Goal: Answer question/provide support

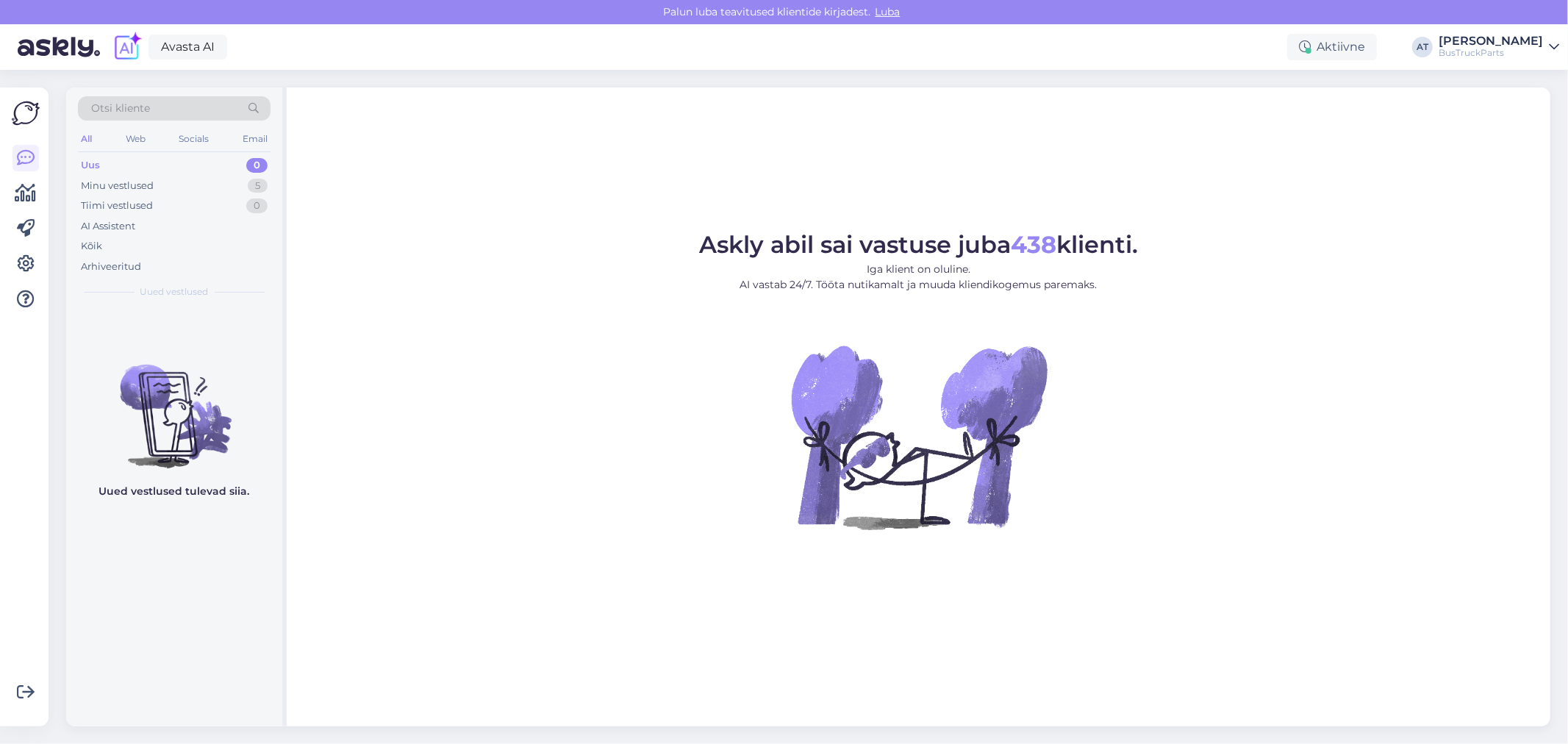
click at [145, 173] on div "Uus 0" at bounding box center [175, 165] width 193 height 21
click at [134, 187] on div "Minu vestlused" at bounding box center [117, 186] width 73 height 15
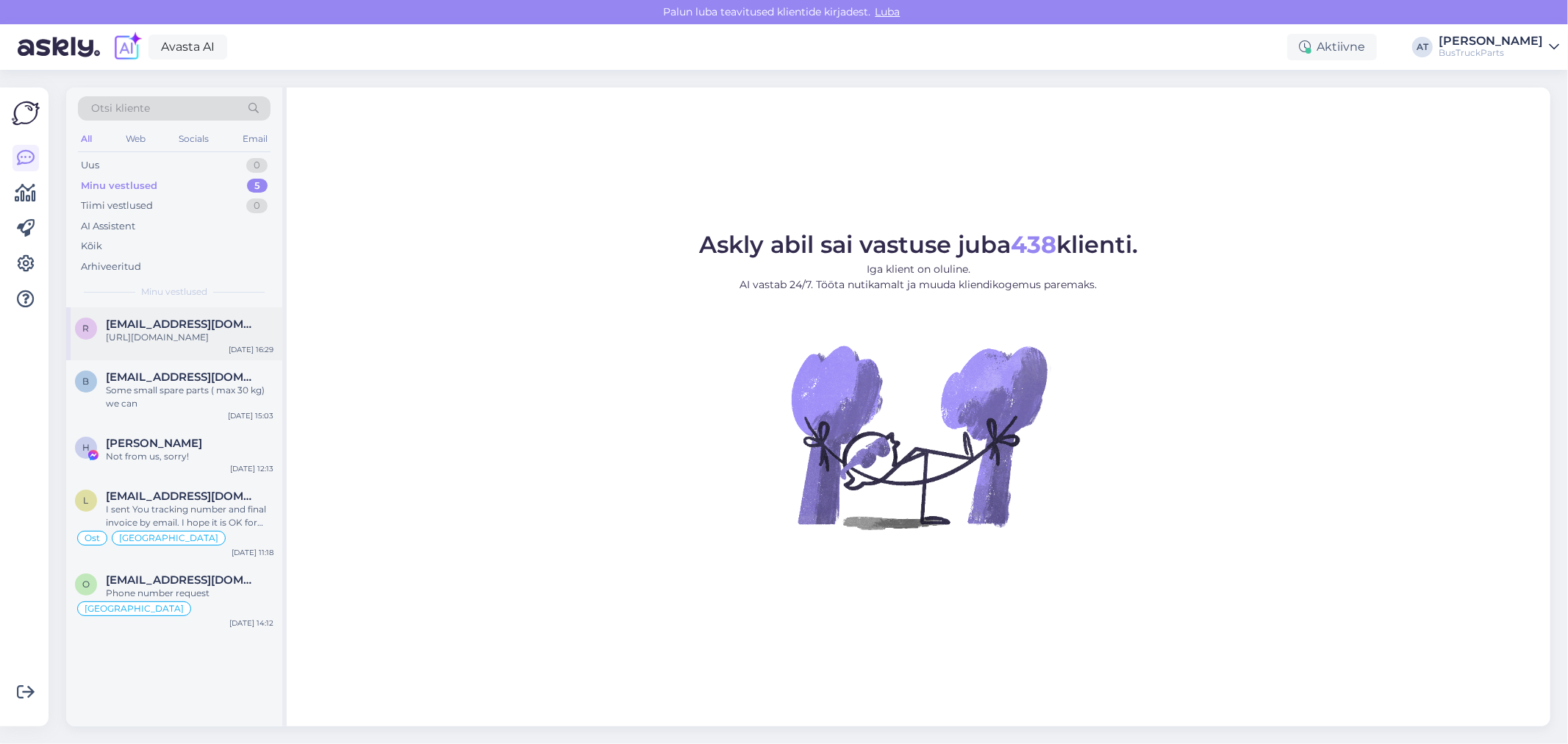
click at [190, 339] on div "[URL][DOMAIN_NAME]" at bounding box center [190, 337] width 168 height 13
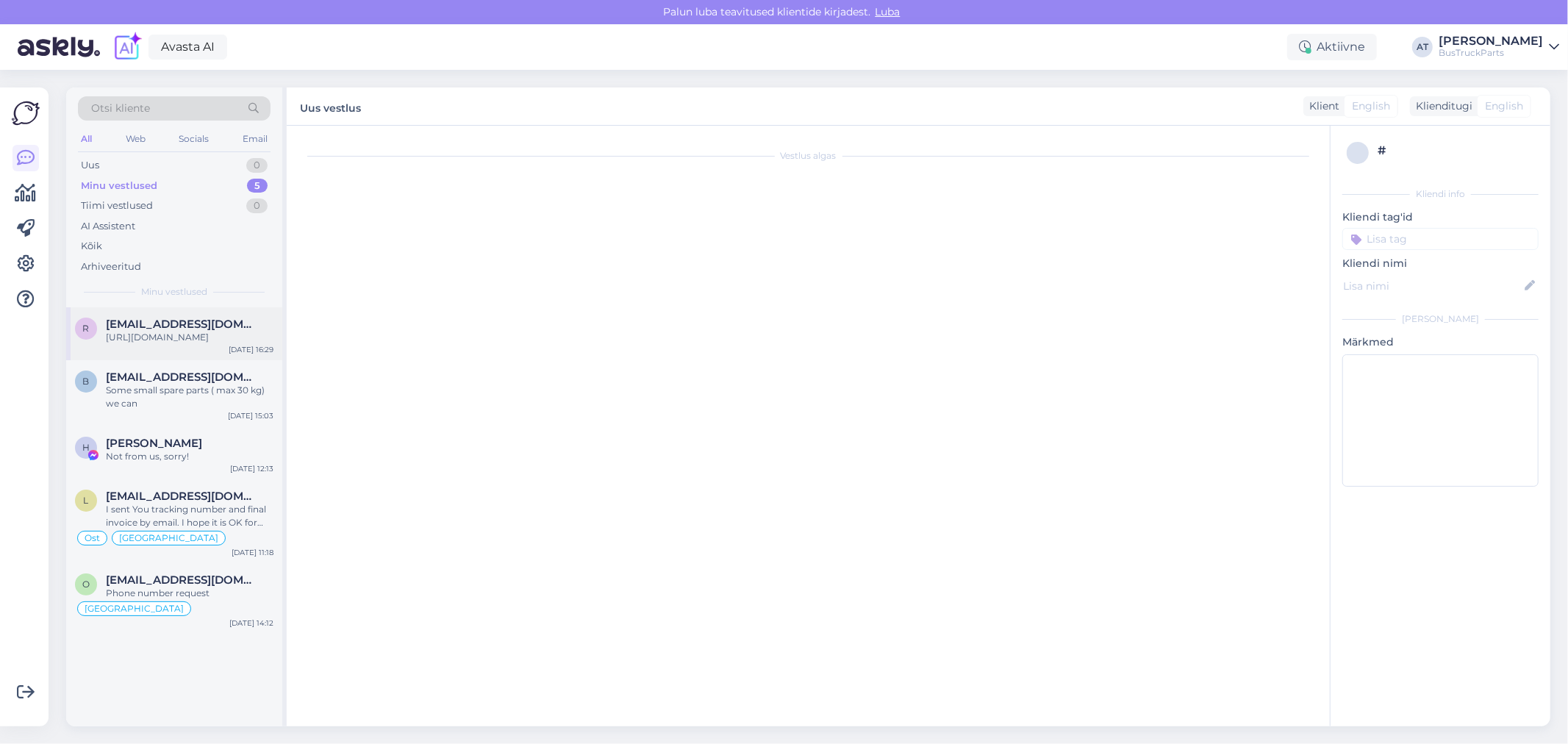
scroll to position [552, 0]
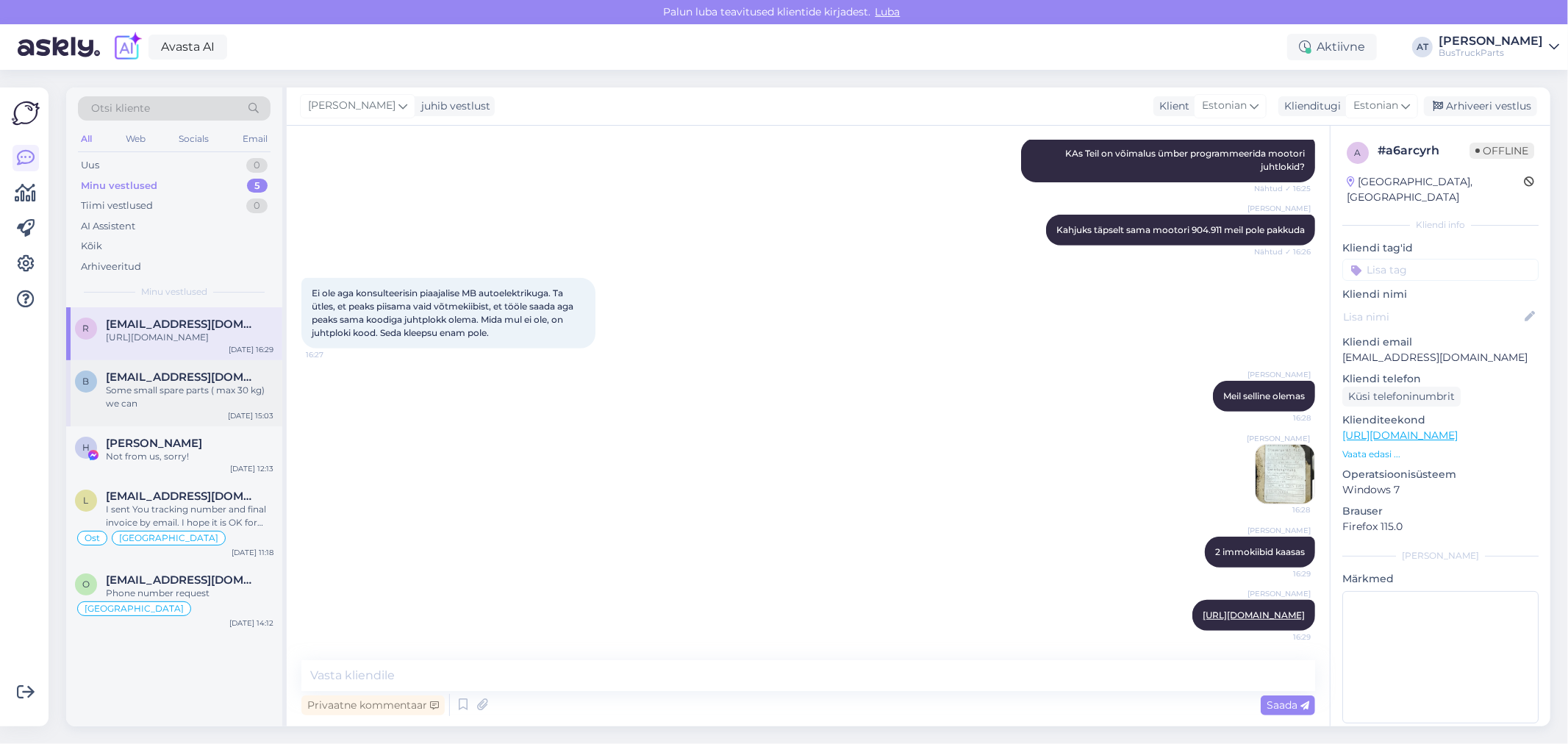
click at [190, 402] on div "Some small spare parts ( max 30 kg) we can" at bounding box center [190, 396] width 168 height 26
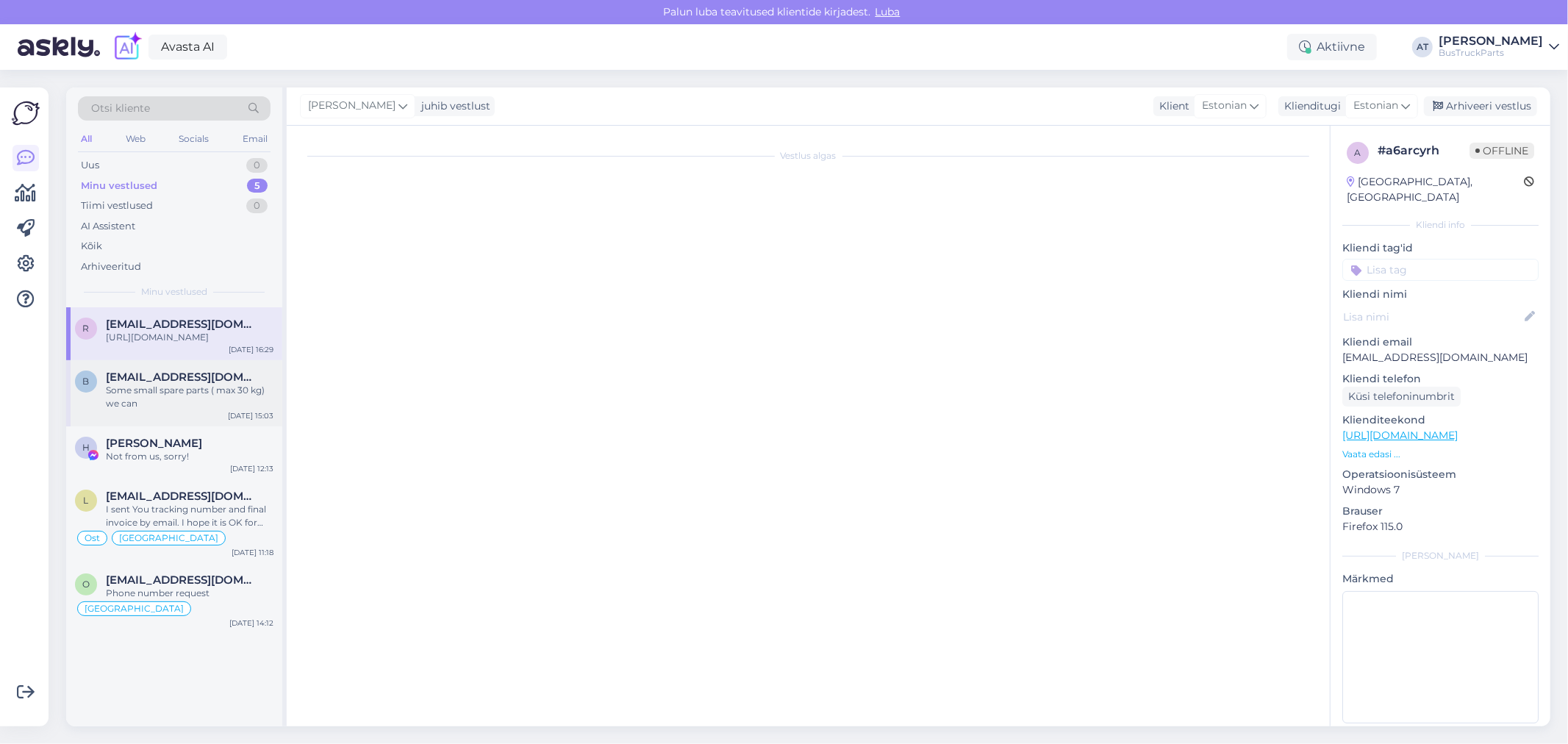
scroll to position [150, 0]
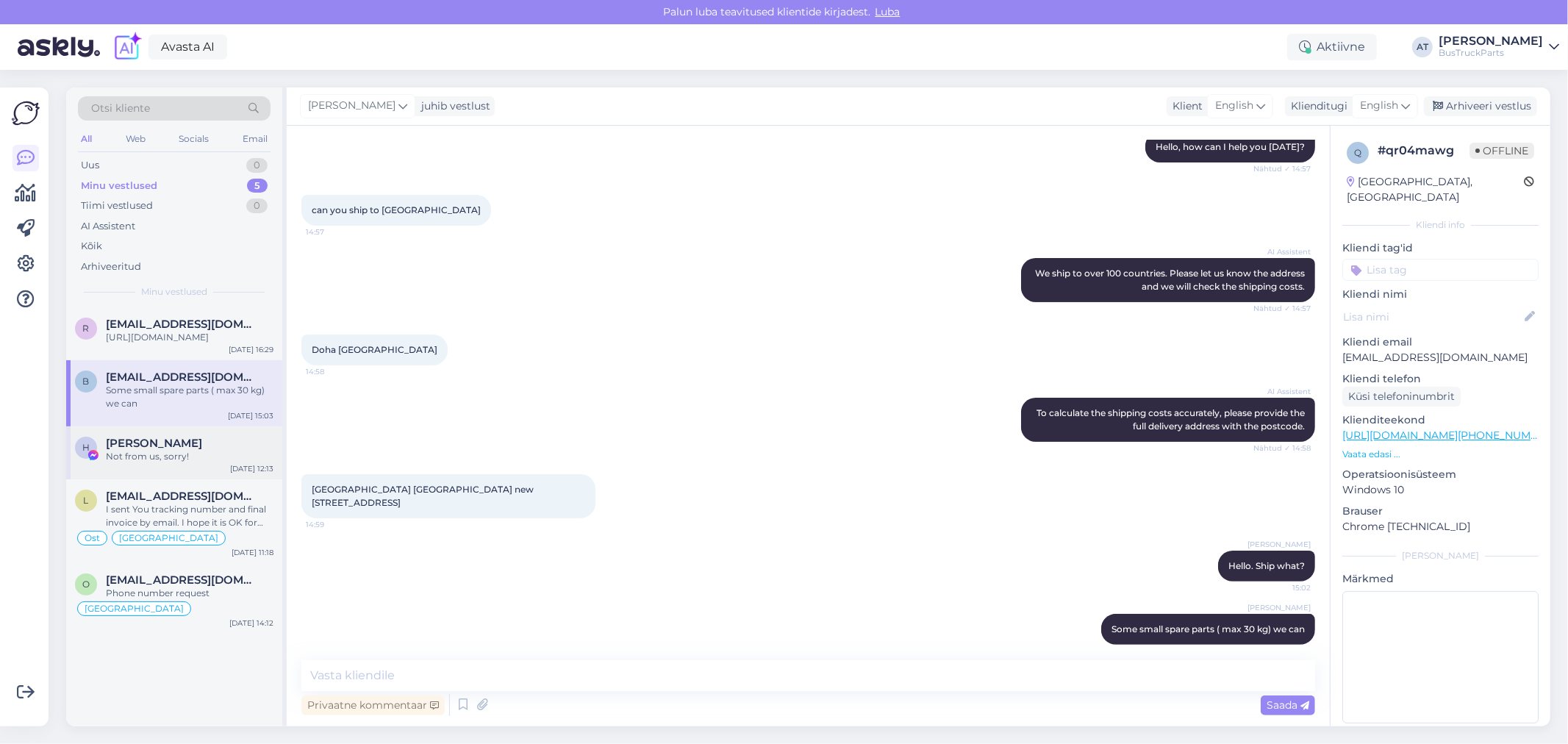
click at [188, 450] on span "[PERSON_NAME]" at bounding box center [154, 443] width 96 height 13
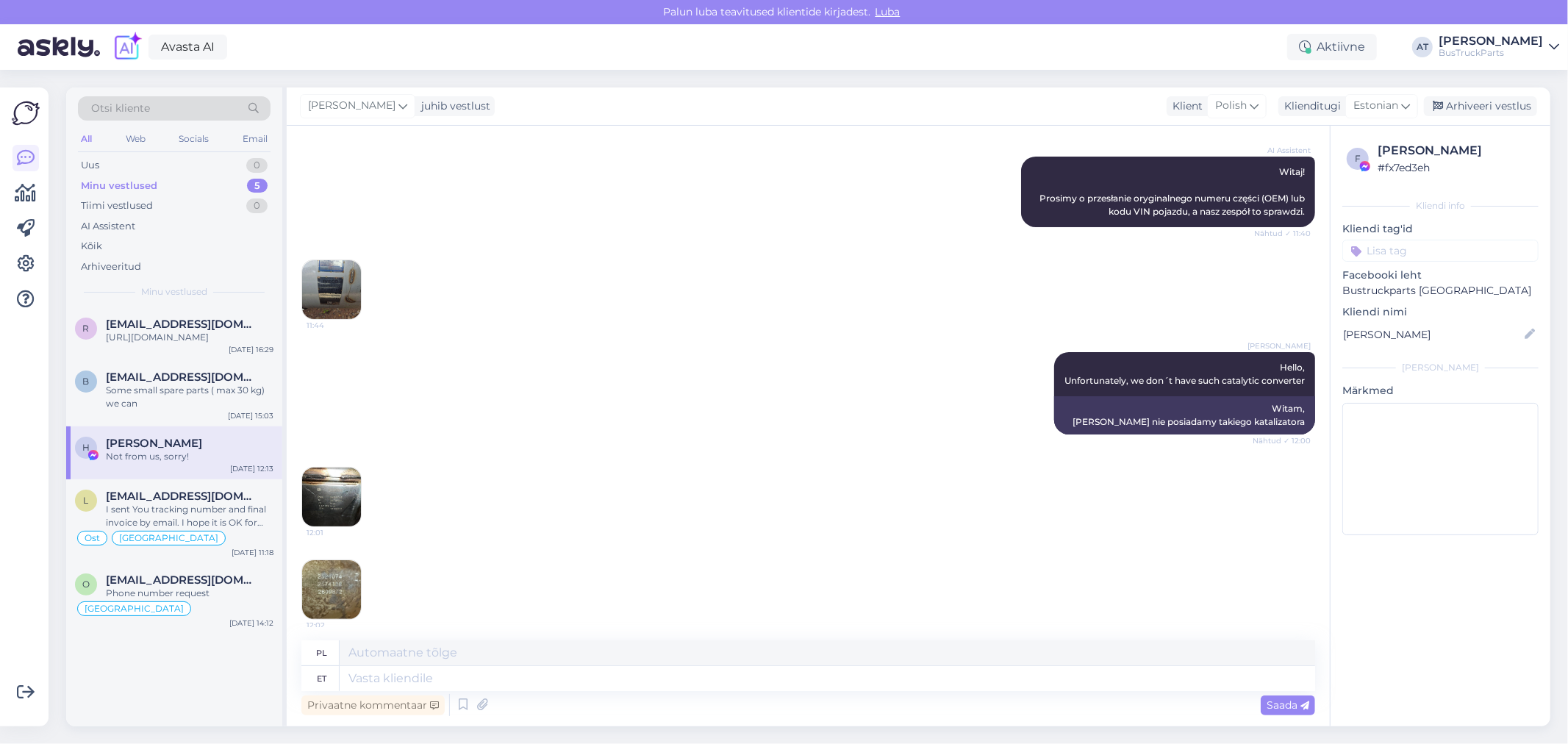
scroll to position [564, 0]
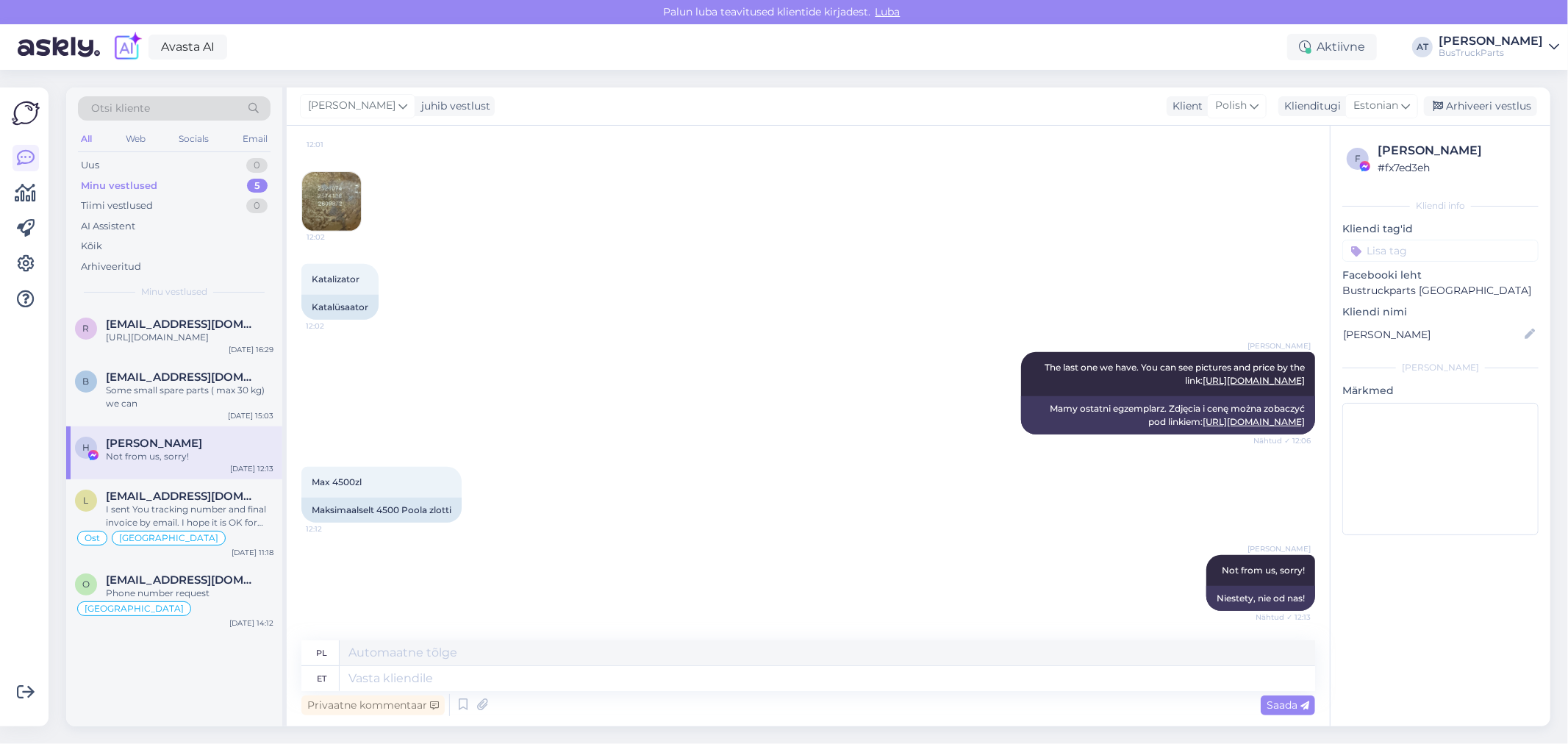
click at [1411, 247] on input at bounding box center [1441, 251] width 196 height 22
type input "[GEOGRAPHIC_DATA]"
click at [1442, 288] on span "[GEOGRAPHIC_DATA]" at bounding box center [1441, 289] width 100 height 9
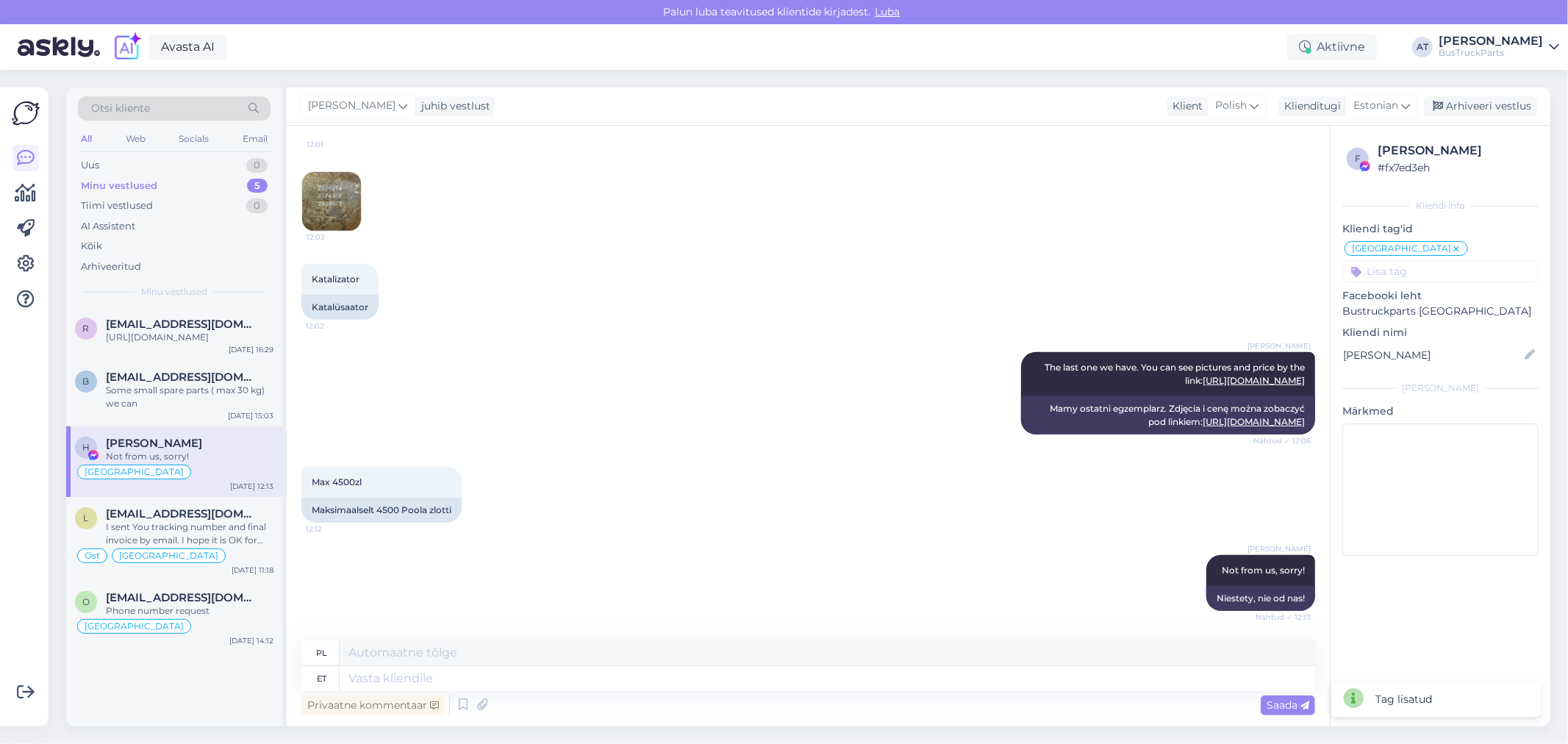
click at [1452, 269] on input at bounding box center [1441, 271] width 196 height 22
type input "Lapu"
click at [1394, 308] on span "Lapuhh" at bounding box center [1395, 310] width 34 height 9
click at [1487, 106] on div "Arhiveeri vestlus" at bounding box center [1480, 106] width 113 height 20
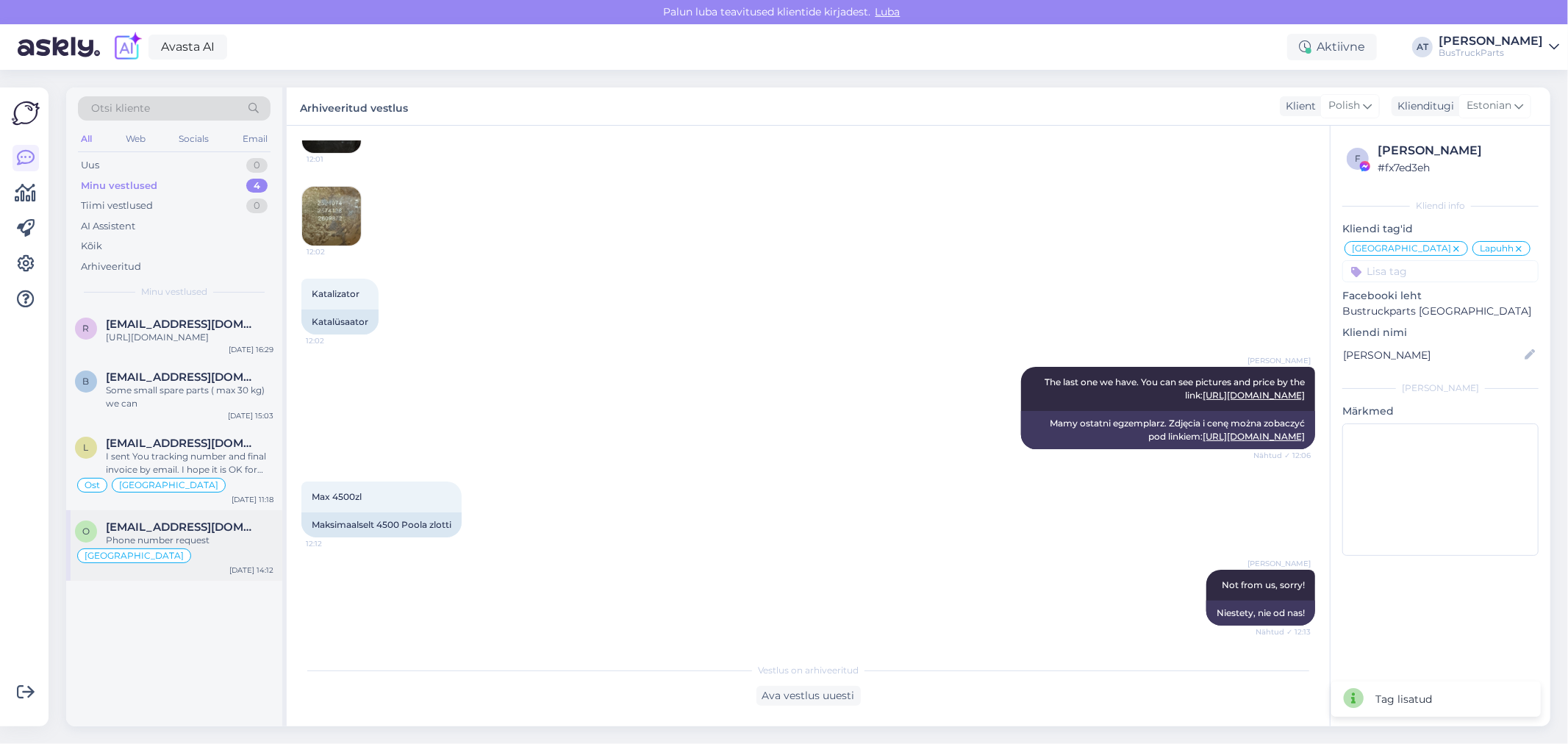
click at [187, 534] on span "[EMAIL_ADDRESS][DOMAIN_NAME]" at bounding box center [182, 527] width 153 height 13
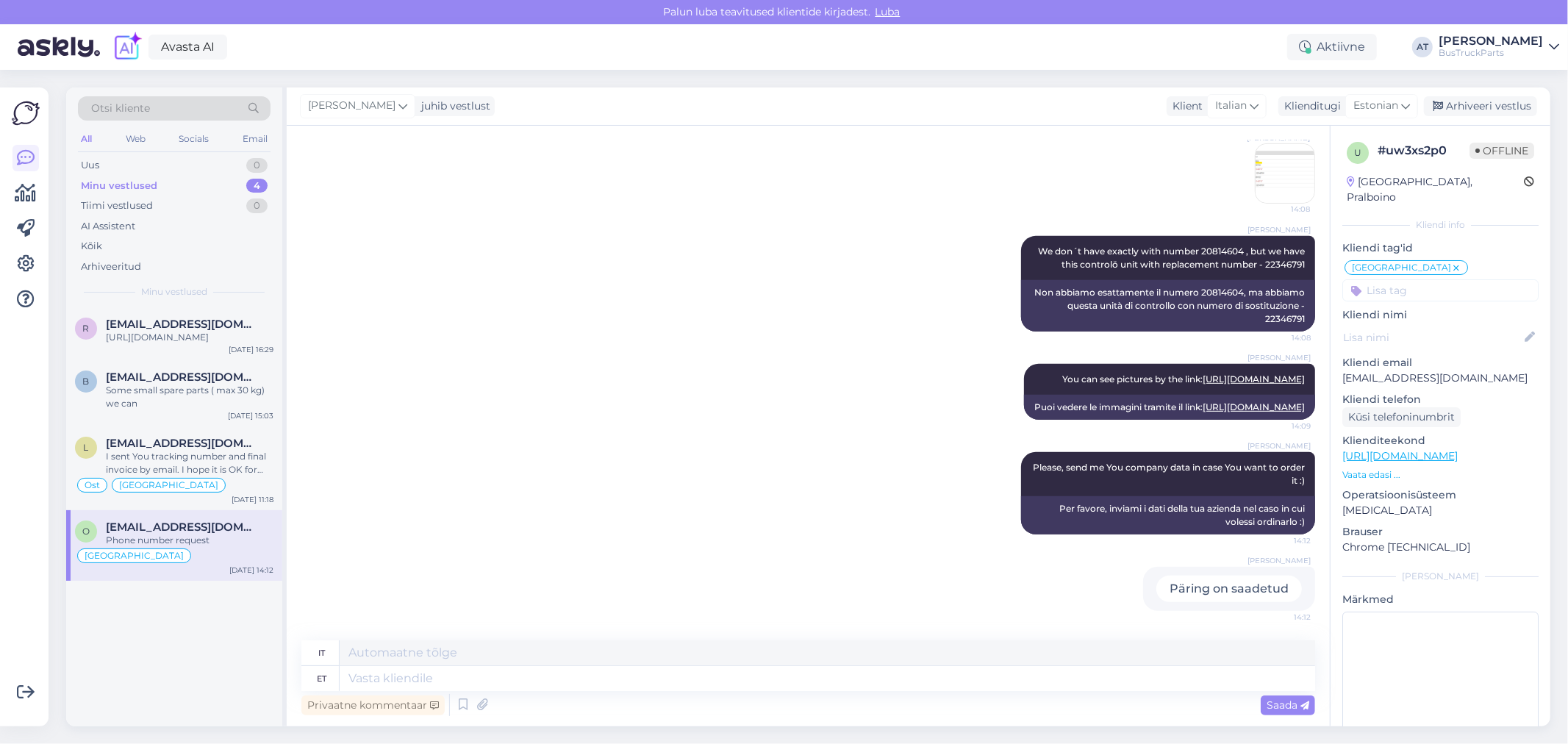
scroll to position [608, 0]
click at [198, 477] on div "I sent You tracking number and final invoice by email. I hope it is OK for You!" at bounding box center [190, 463] width 168 height 26
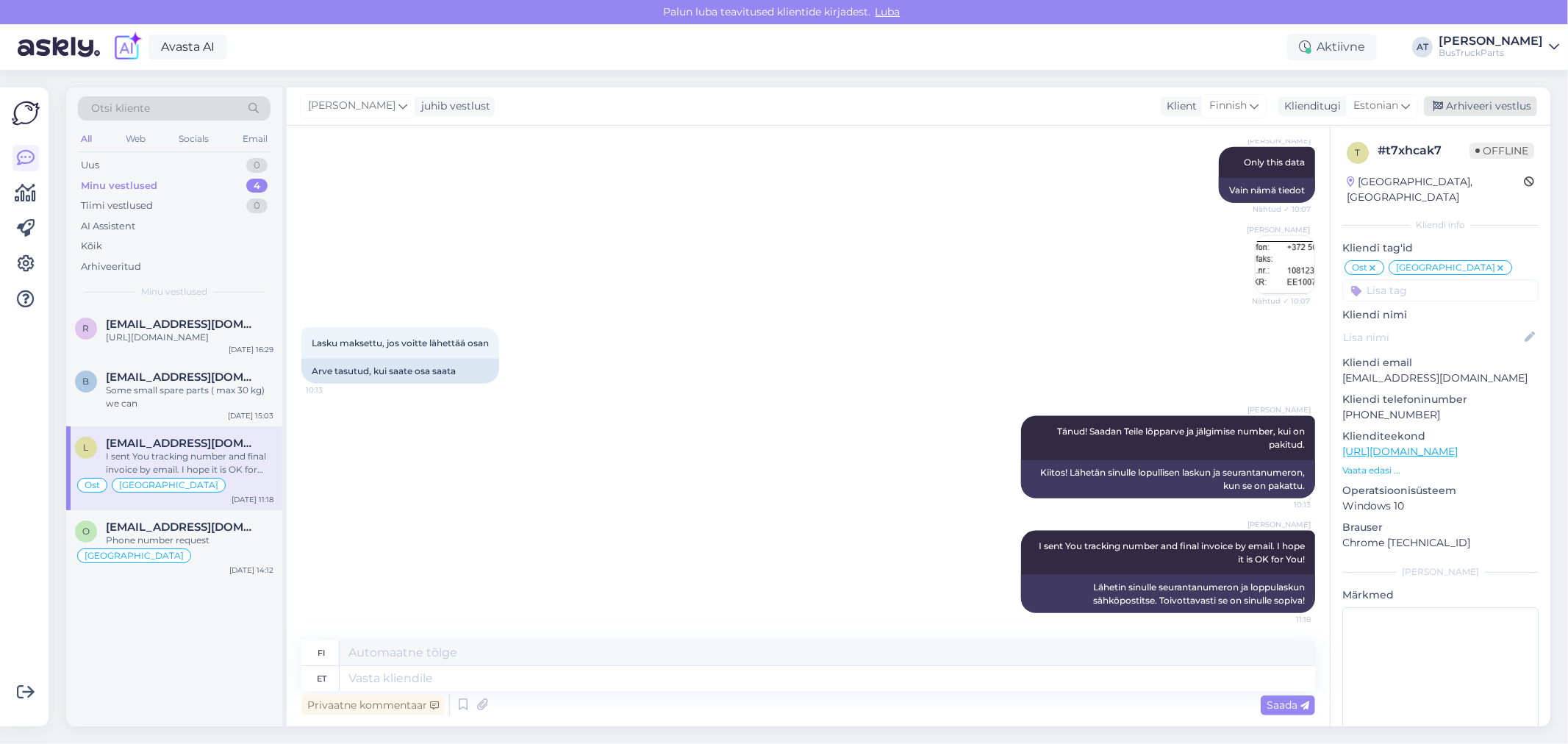
click at [1491, 111] on div "Arhiveeri vestlus" at bounding box center [1480, 106] width 113 height 20
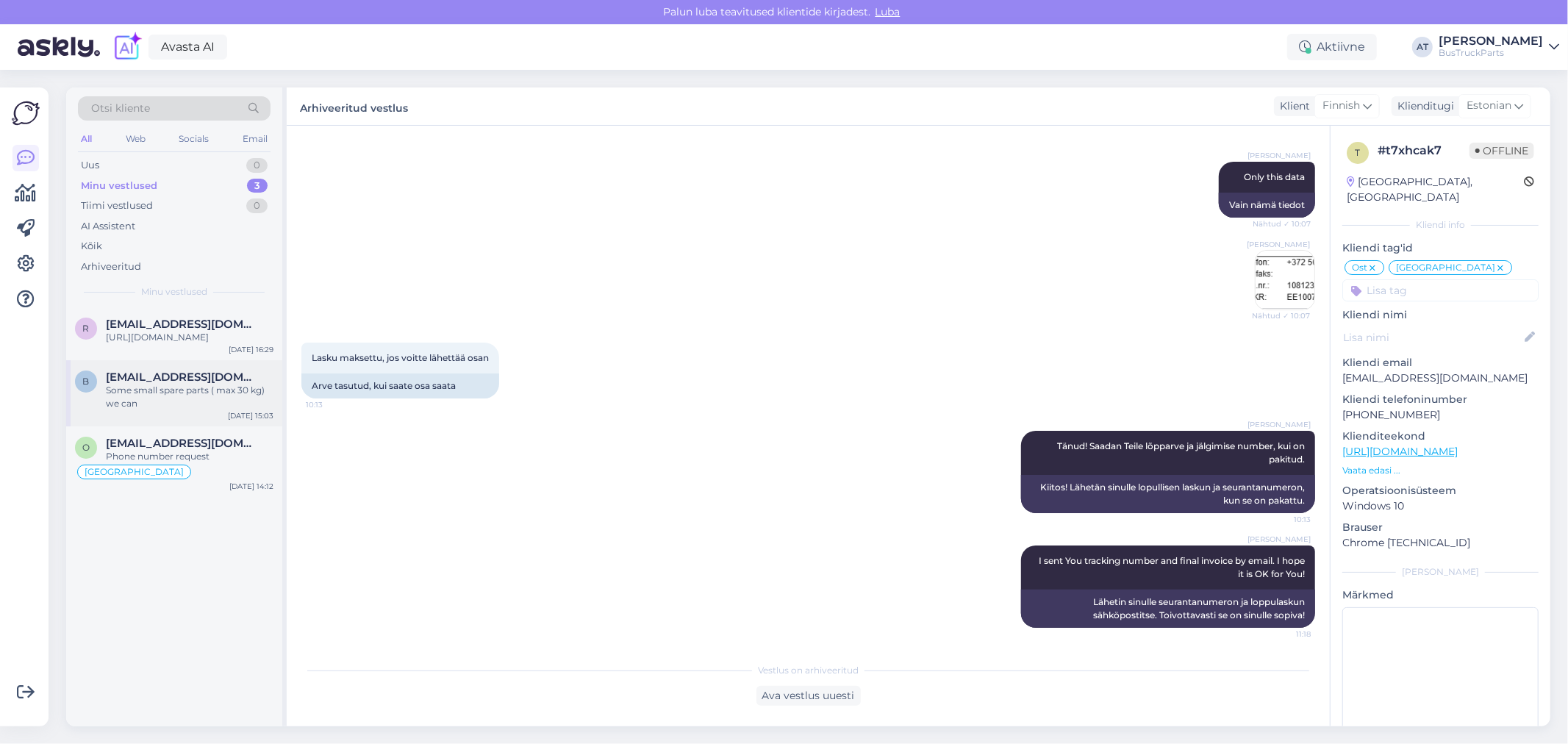
click at [177, 383] on span "[EMAIL_ADDRESS][DOMAIN_NAME]" at bounding box center [182, 377] width 153 height 13
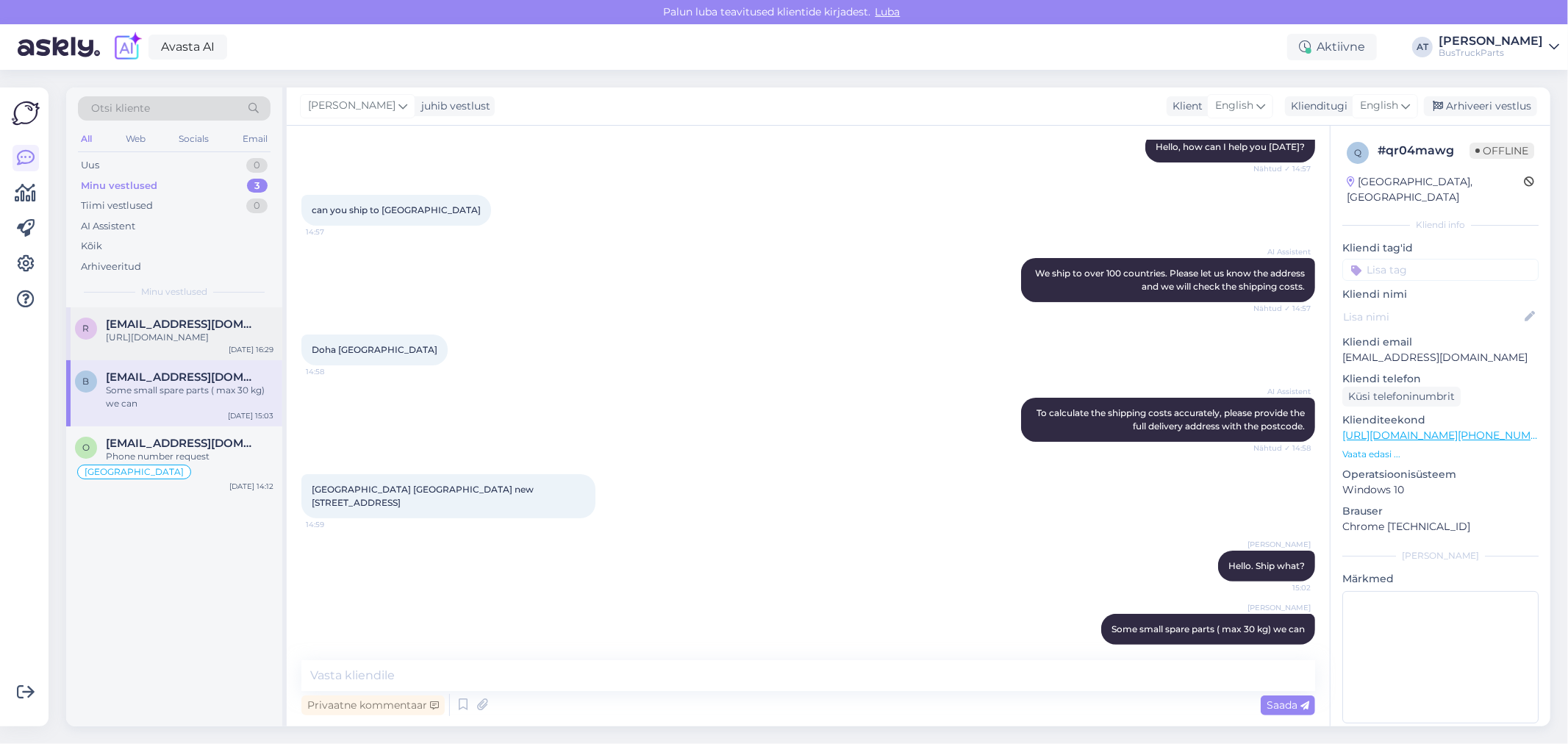
click at [183, 320] on span "[EMAIL_ADDRESS][DOMAIN_NAME]" at bounding box center [182, 324] width 153 height 13
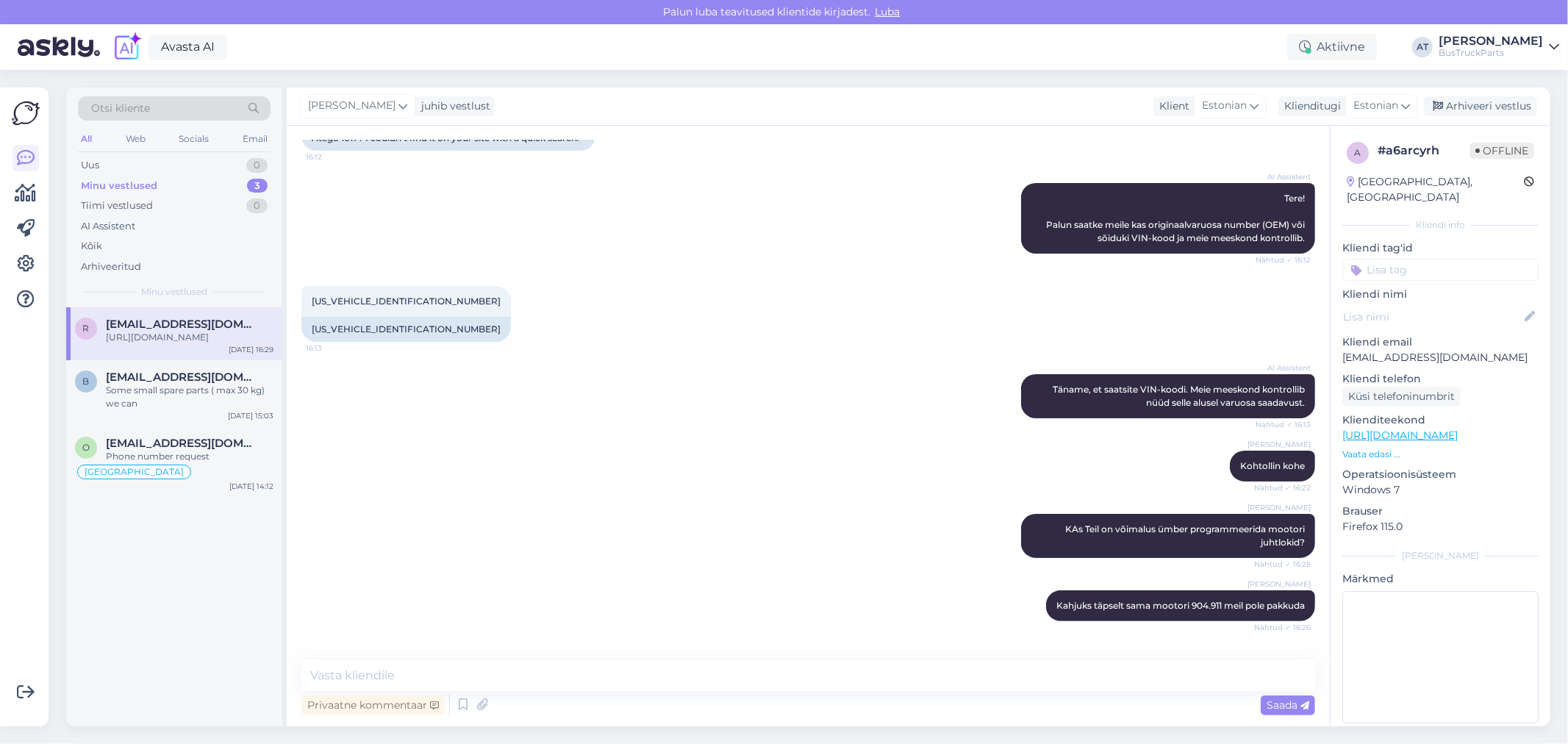
scroll to position [552, 0]
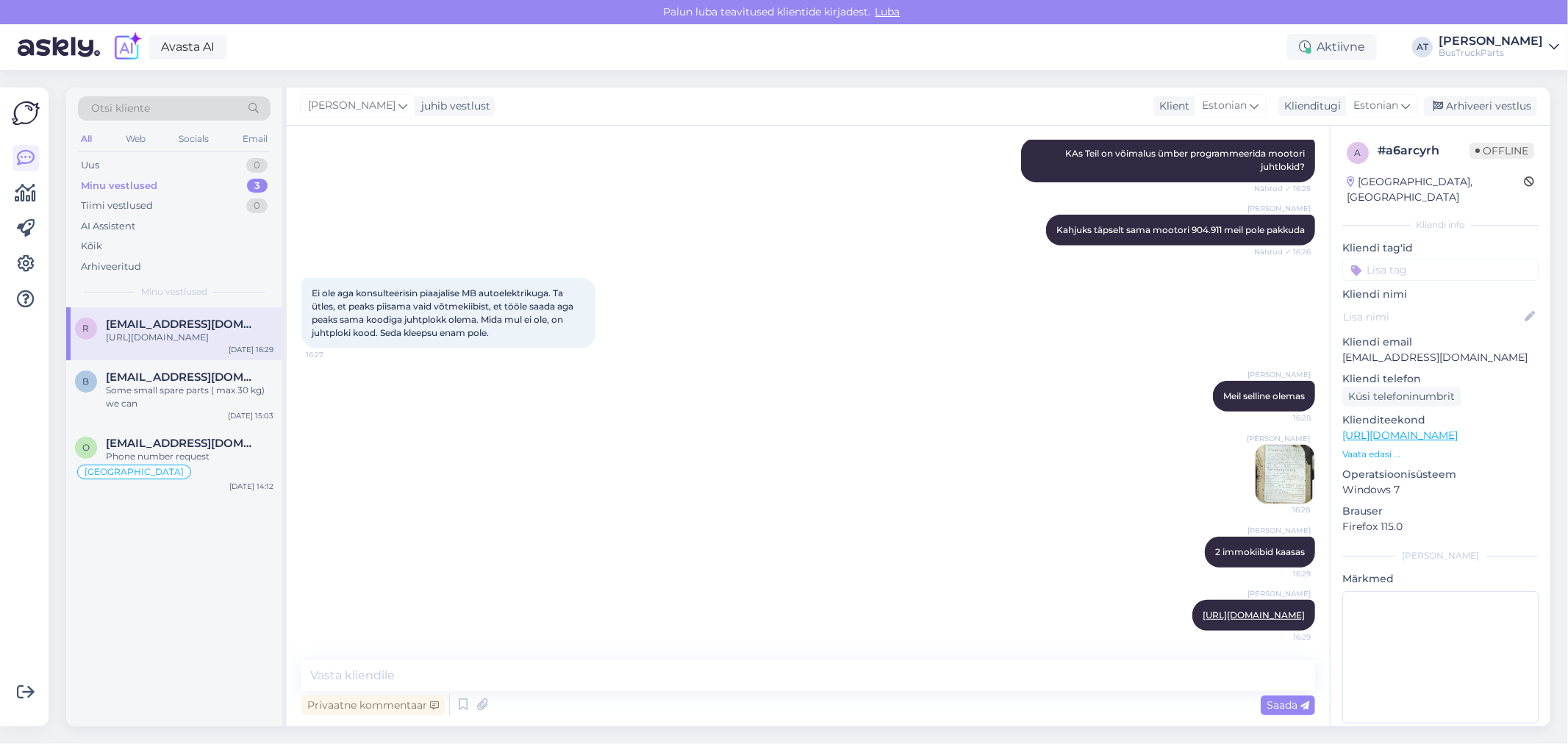
click at [1388, 183] on div "[GEOGRAPHIC_DATA], [GEOGRAPHIC_DATA]" at bounding box center [1435, 189] width 177 height 31
copy div "[GEOGRAPHIC_DATA]"
click at [1464, 259] on input at bounding box center [1441, 270] width 196 height 22
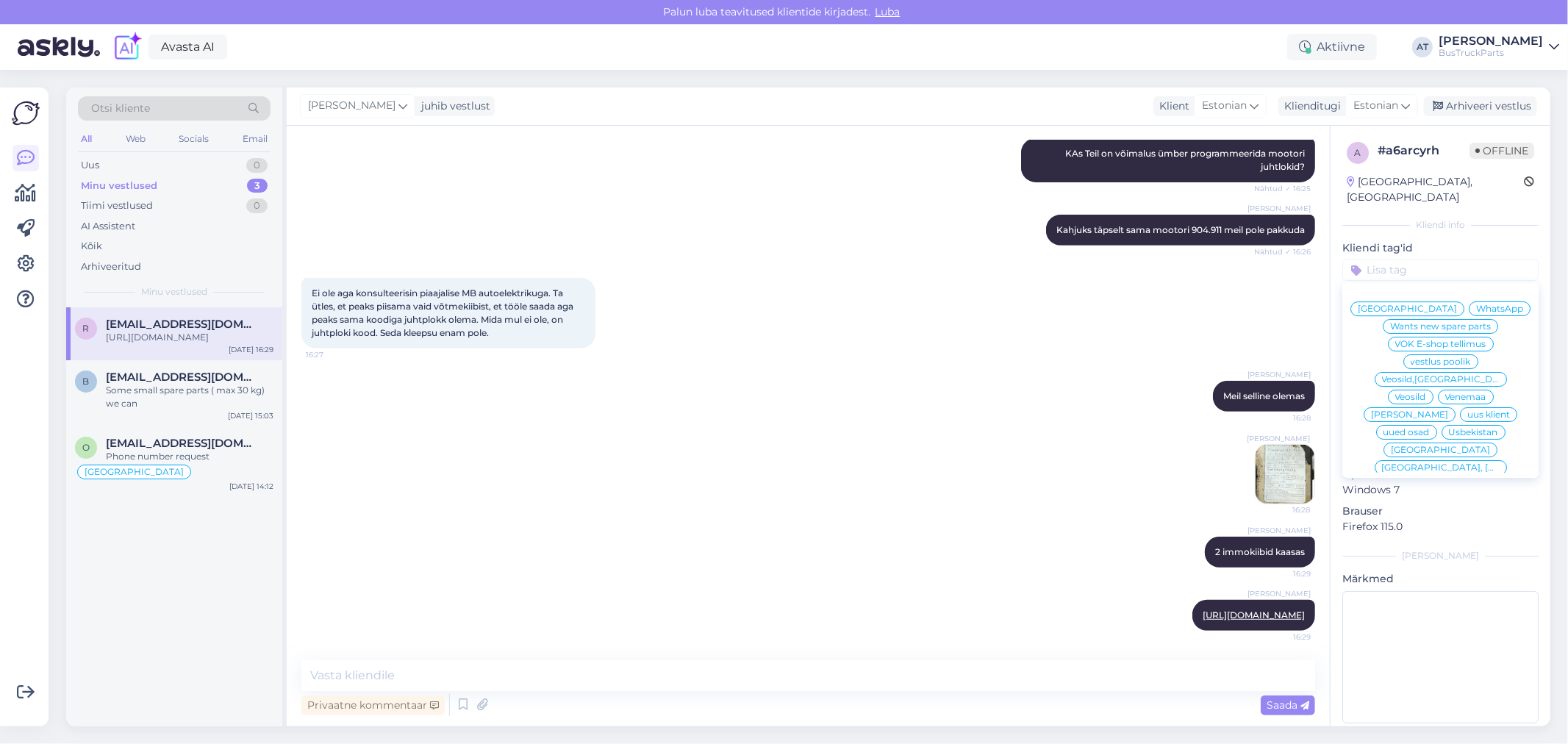
paste input "[GEOGRAPHIC_DATA]"
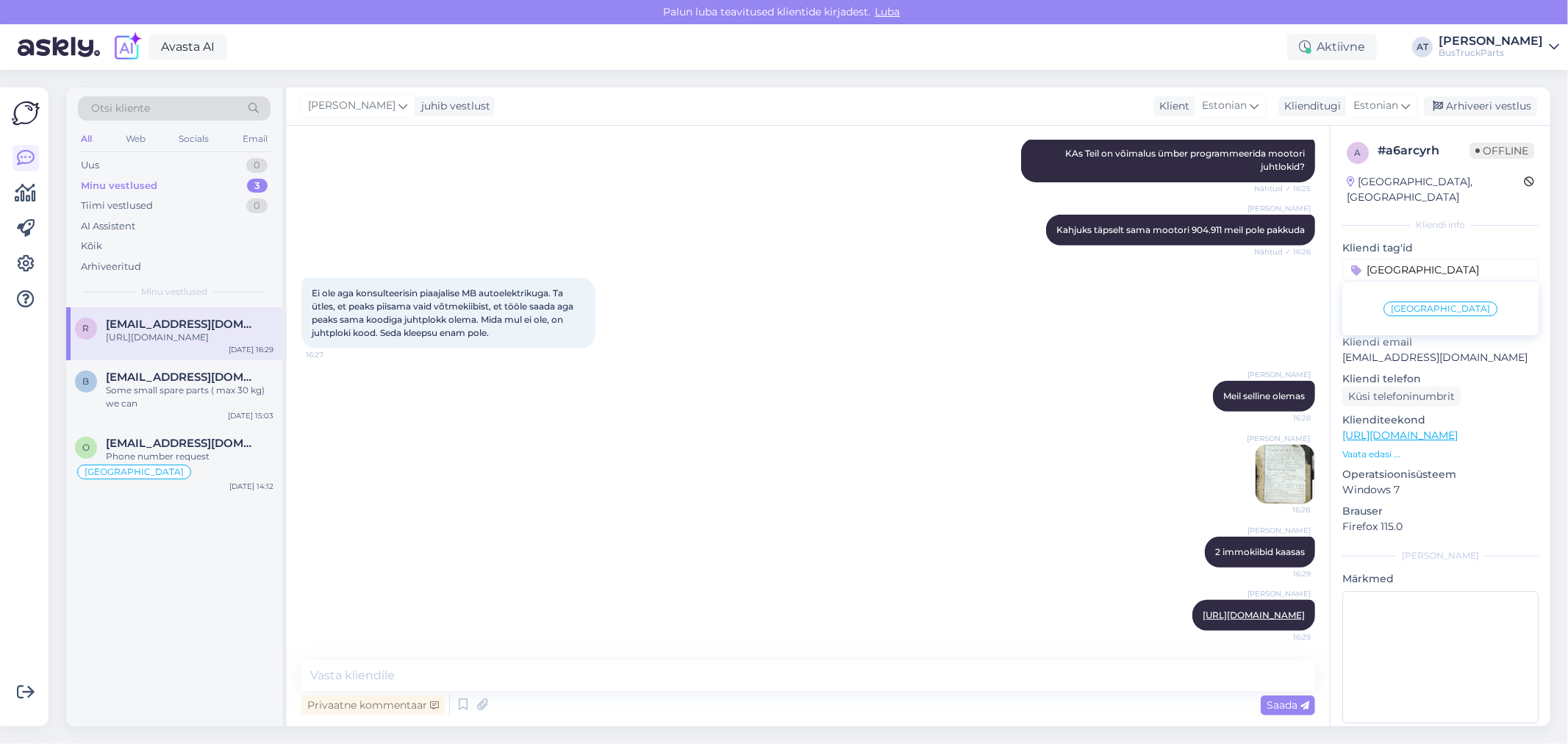
type input "[GEOGRAPHIC_DATA]"
click at [1444, 301] on div "[GEOGRAPHIC_DATA]" at bounding box center [1441, 308] width 114 height 15
